Goal: Information Seeking & Learning: Find specific fact

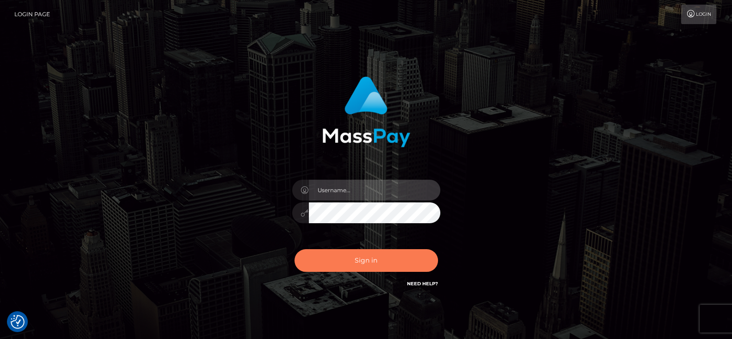
type input "fr.es"
click at [361, 260] on button "Sign in" at bounding box center [365, 260] width 143 height 23
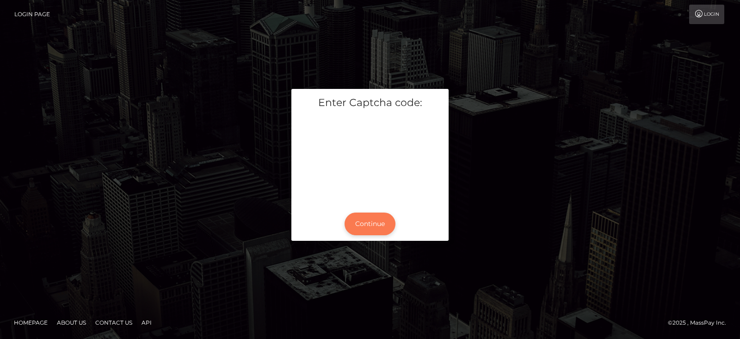
click at [360, 228] on button "Continue" at bounding box center [370, 223] width 51 height 23
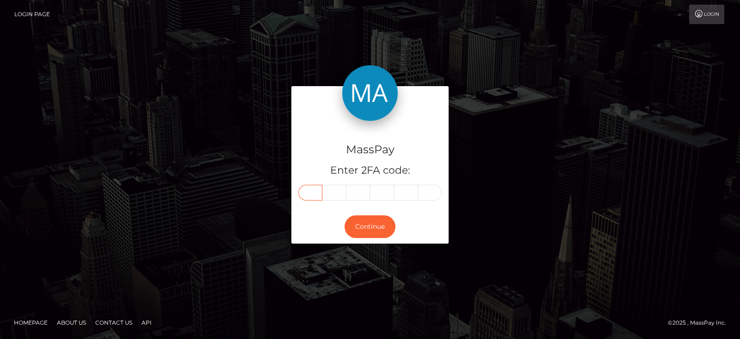
click at [316, 199] on input "text" at bounding box center [310, 193] width 24 height 16
paste input "2"
type input "2"
type input "4"
type input "5"
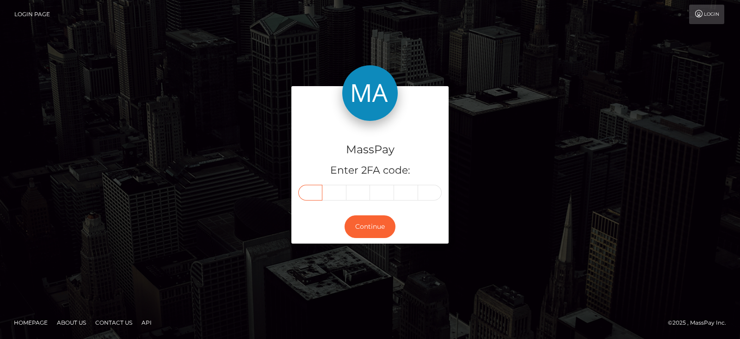
type input "7"
type input "2"
type input "3"
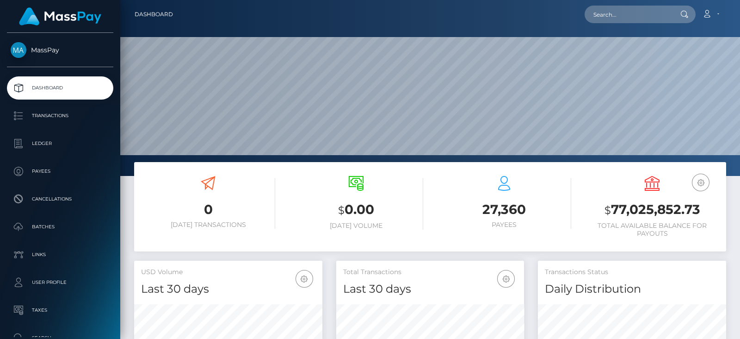
scroll to position [164, 188]
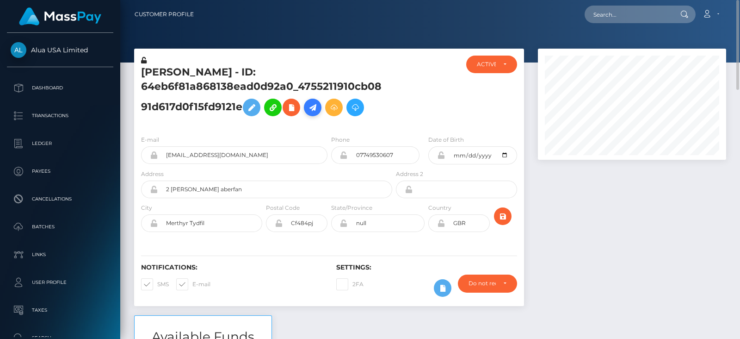
click at [311, 108] on icon at bounding box center [312, 108] width 11 height 12
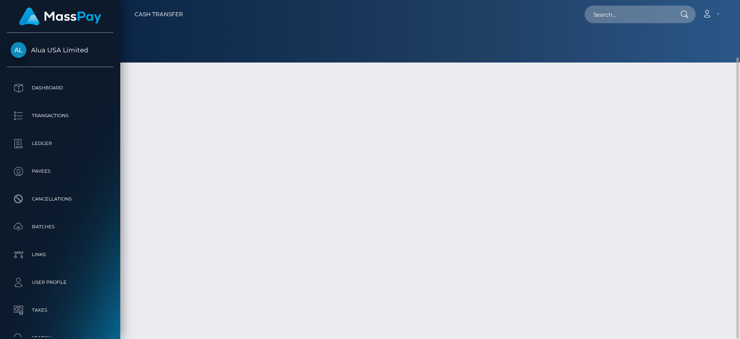
scroll to position [47, 0]
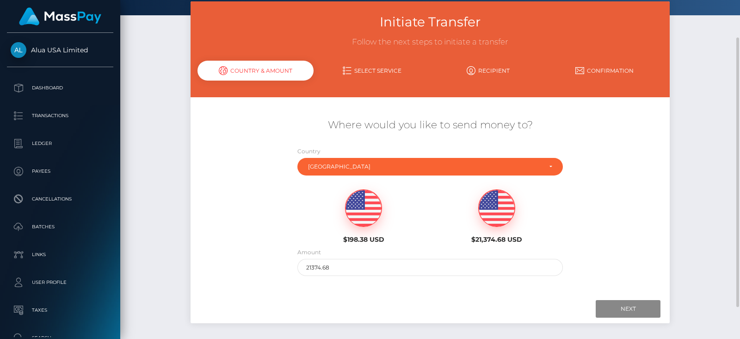
click at [375, 213] on img at bounding box center [364, 208] width 36 height 37
type input "198.38"
click at [606, 305] on input "Next" at bounding box center [628, 309] width 65 height 18
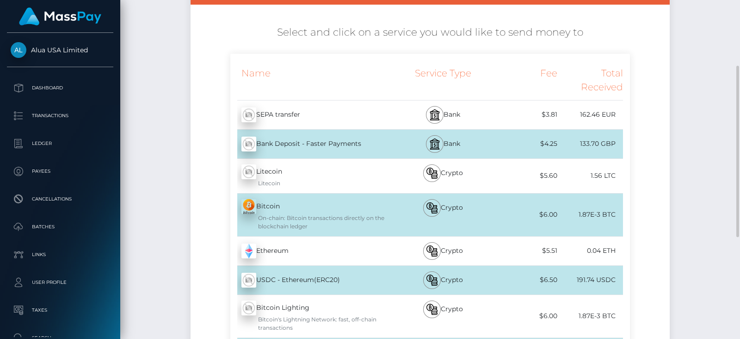
scroll to position [141, 0]
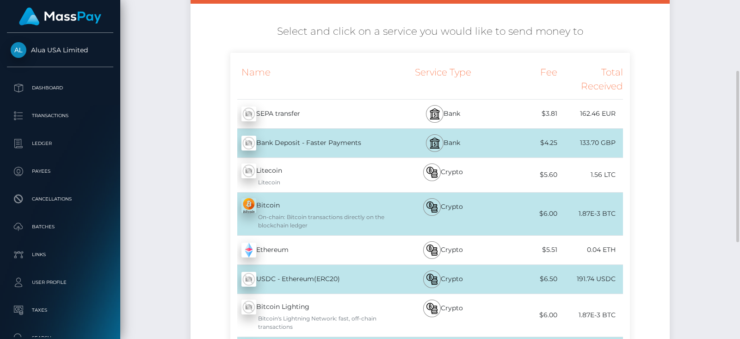
click at [447, 120] on div "Bank" at bounding box center [443, 113] width 98 height 29
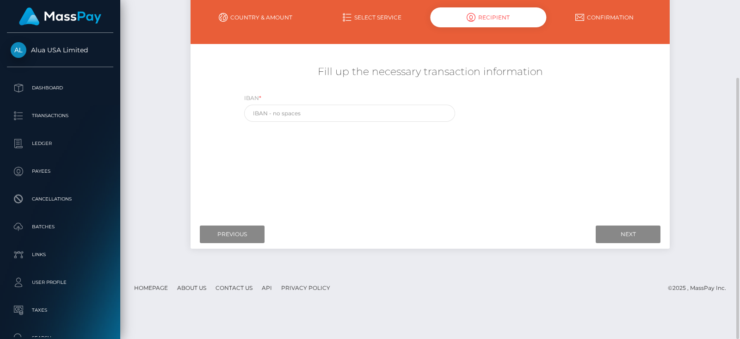
scroll to position [99, 0]
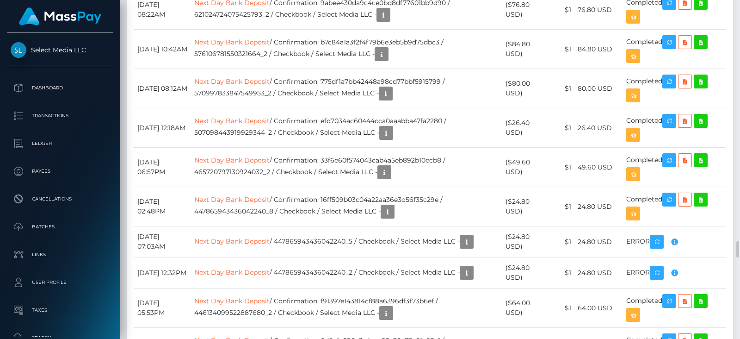
scroll to position [4977, 0]
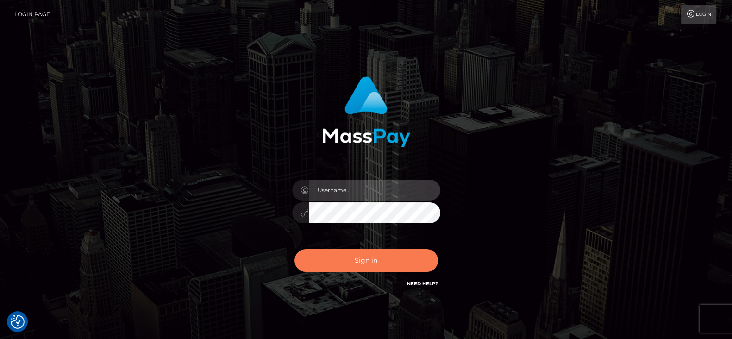
type input "fr.es"
click at [381, 258] on button "Sign in" at bounding box center [365, 260] width 143 height 23
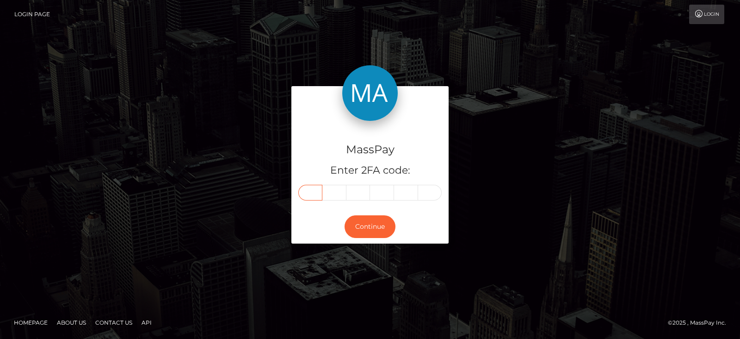
click at [311, 192] on input "text" at bounding box center [310, 193] width 24 height 16
paste input "1"
type input "1"
type input "3"
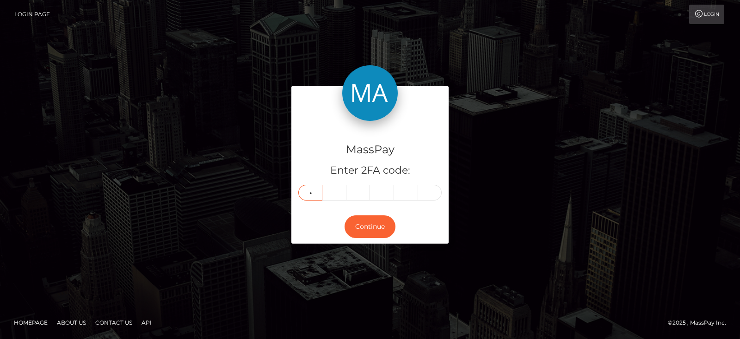
type input "9"
type input "1"
type input "6"
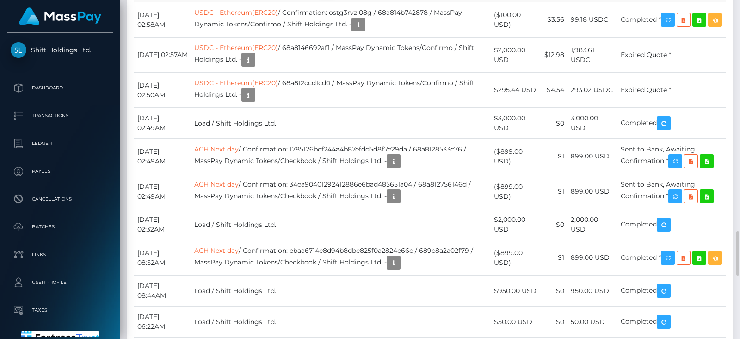
scroll to position [111, 188]
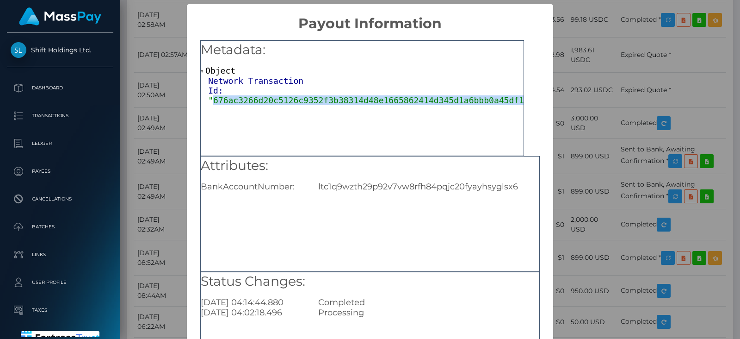
drag, startPoint x: 502, startPoint y: 98, endPoint x: 210, endPoint y: 105, distance: 292.1
click at [210, 105] on div "Metadata: Object Network Transaction Id: "676ac3266d20c5126c9352f3b38314d48e166…" at bounding box center [362, 98] width 324 height 116
copy span "676ac3266d20c5126c9352f3b38314d48e1665862414d345d1a6bbb0a45df15a"
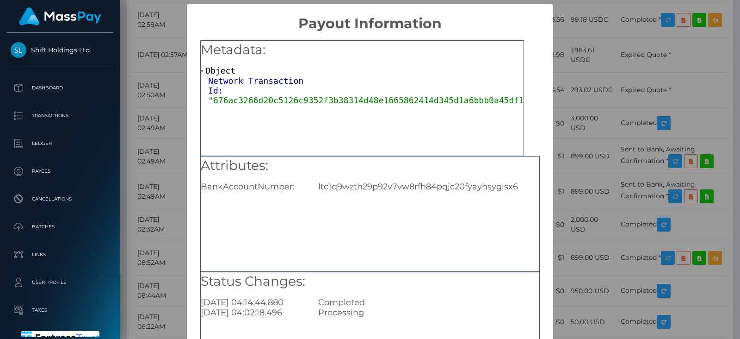
click at [567, 154] on div "× Payout Information Metadata: Object Network Transaction Id: "676ac3266d20c512…" at bounding box center [370, 169] width 740 height 339
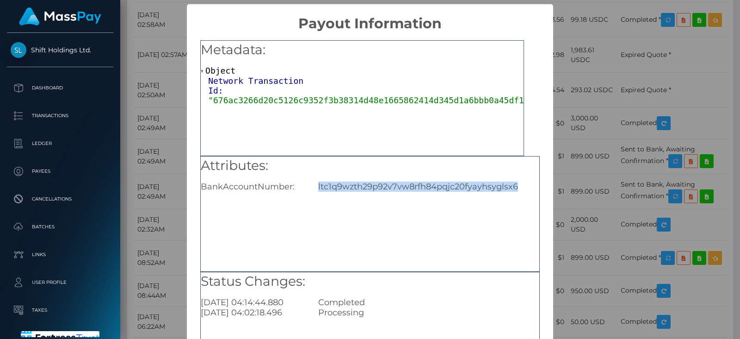
drag, startPoint x: 312, startPoint y: 186, endPoint x: 515, endPoint y: 187, distance: 203.6
click at [515, 187] on div "ltc1q9wzth29p92v7vw8rfh84pqjc20fyayhsyglsx6" at bounding box center [428, 186] width 235 height 10
copy div "ltc1q9wzth29p92v7vw8rfh84pqjc20fyayhsyglsx6"
click at [506, 102] on span ""676ac3266d20c5126c9352f3b38314d48e1665862414d345d1a6bbb0a45df15a"" at bounding box center [373, 100] width 331 height 10
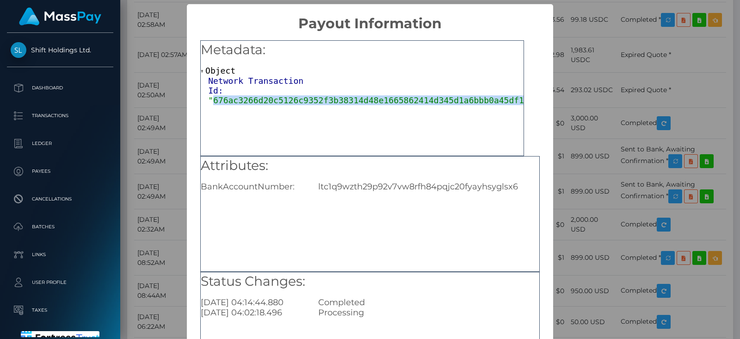
drag, startPoint x: 212, startPoint y: 100, endPoint x: 503, endPoint y: 99, distance: 290.6
click at [503, 99] on span ""676ac3266d20c5126c9352f3b38314d48e1665862414d345d1a6bbb0a45df15a"" at bounding box center [373, 100] width 331 height 10
copy span "676ac3266d20c5126c9352f3b38314d48e1665862414d345d1a6bbb0a45df15a"
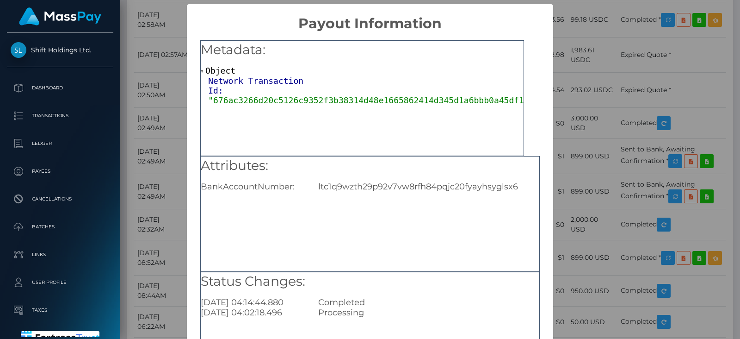
click at [176, 100] on div "× Payout Information Metadata: Object Network Transaction Id: "676ac3266d20c512…" at bounding box center [370, 169] width 740 height 339
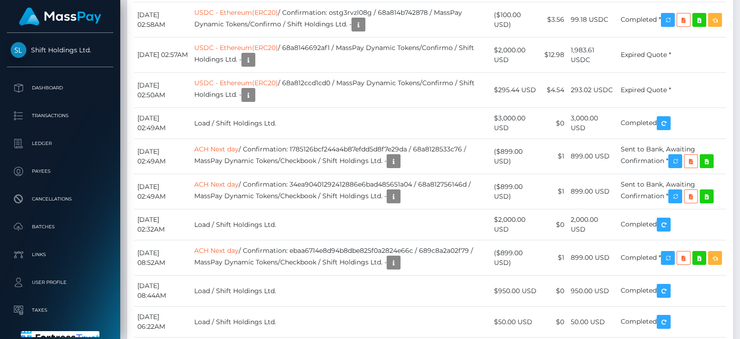
scroll to position [111, 188]
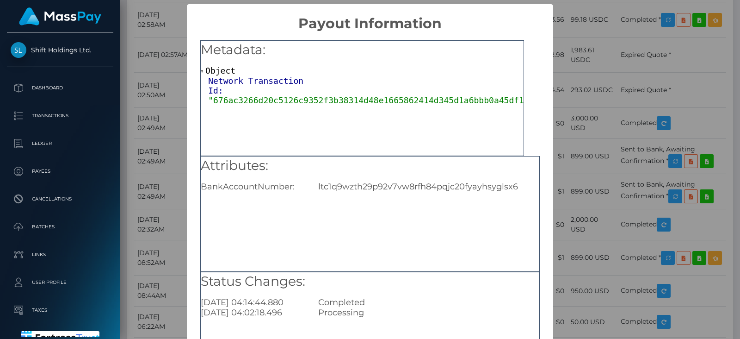
click at [236, 81] on span "Network Transaction Id:" at bounding box center [255, 85] width 95 height 19
click at [240, 104] on span ""676ac3266d20c5126c9352f3b38314d48e1665862414d345d1a6bbb0a45df15a"" at bounding box center [373, 100] width 331 height 10
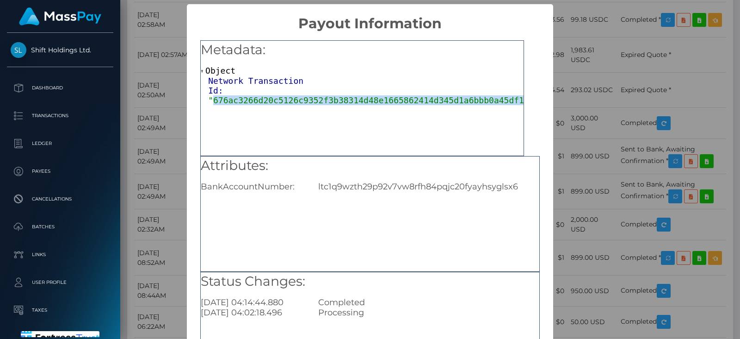
click at [240, 104] on span ""676ac3266d20c5126c9352f3b38314d48e1665862414d345d1a6bbb0a45df15a"" at bounding box center [373, 100] width 331 height 10
copy span "676ac3266d20c5126c9352f3b38314d48e1665862414d345d1a6bbb0a45df15a"
